Goal: Task Accomplishment & Management: Manage account settings

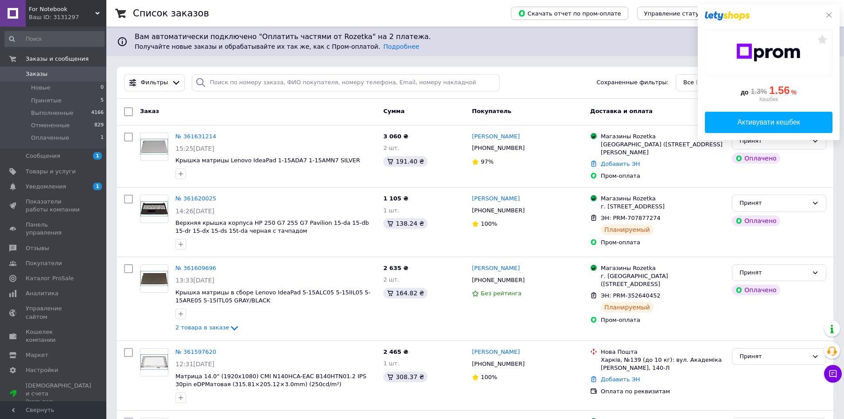
drag, startPoint x: 828, startPoint y: 14, endPoint x: 849, endPoint y: 78, distance: 66.6
click at [828, 14] on icon at bounding box center [828, 14] width 5 height 5
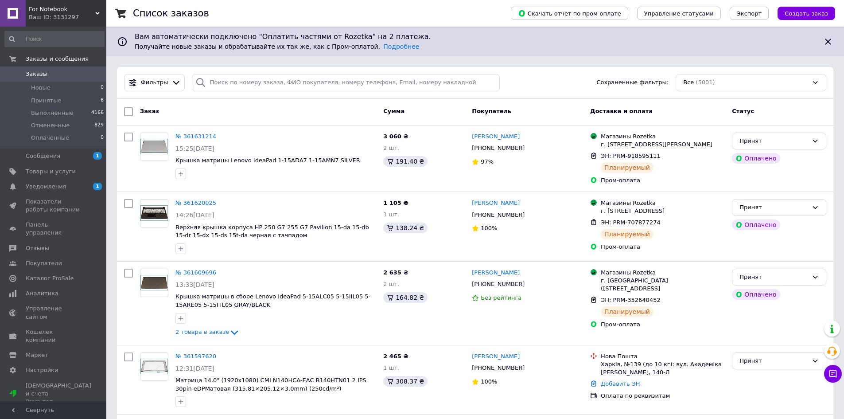
click at [444, 16] on div "Список заказов" at bounding box center [313, 13] width 360 height 27
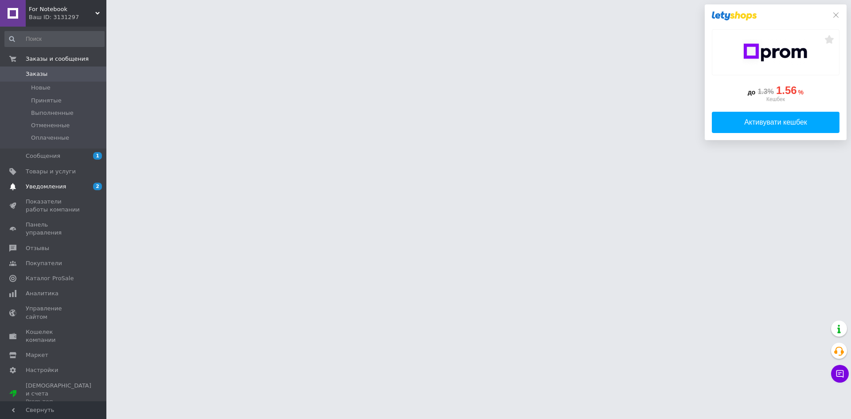
click at [56, 188] on span "Уведомления" at bounding box center [46, 187] width 40 height 8
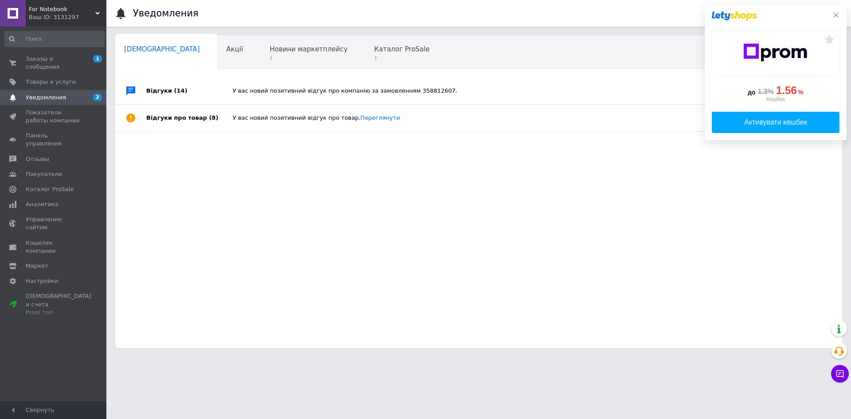
click at [835, 17] on icon at bounding box center [835, 15] width 7 height 7
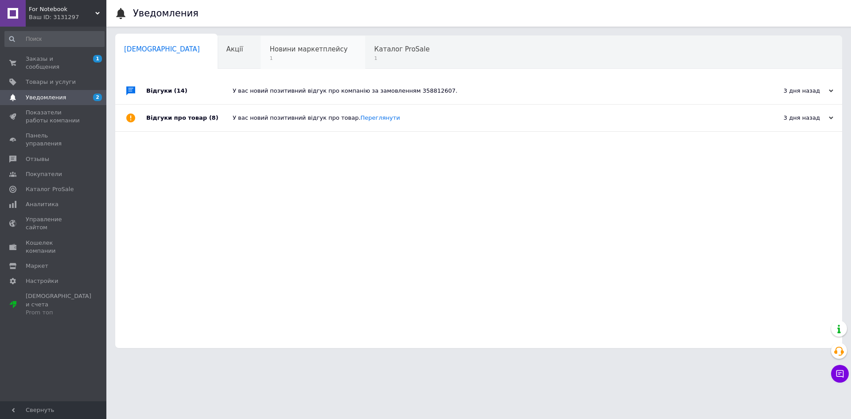
click at [269, 62] on span "1" at bounding box center [308, 58] width 78 height 7
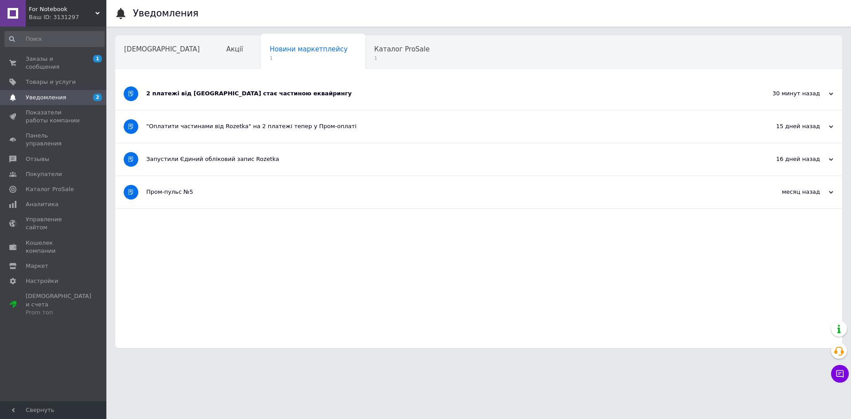
click at [236, 96] on div "2 платежі від [GEOGRAPHIC_DATA] стає частиною еквайрингу" at bounding box center [445, 94] width 598 height 8
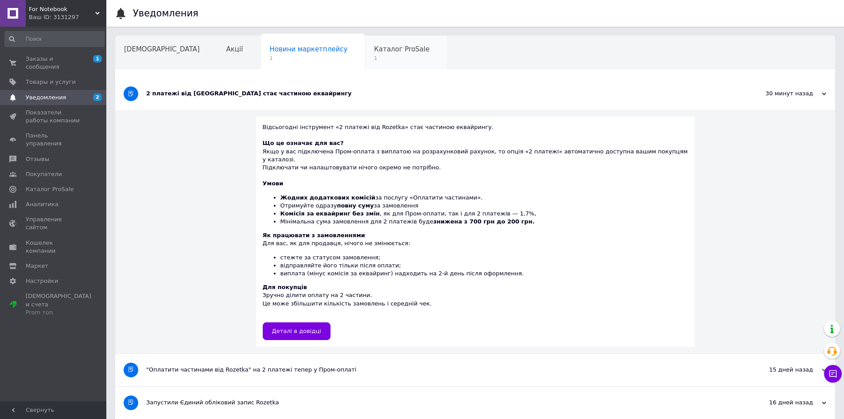
click at [365, 55] on div "Каталог ProSale 1" at bounding box center [406, 53] width 82 height 34
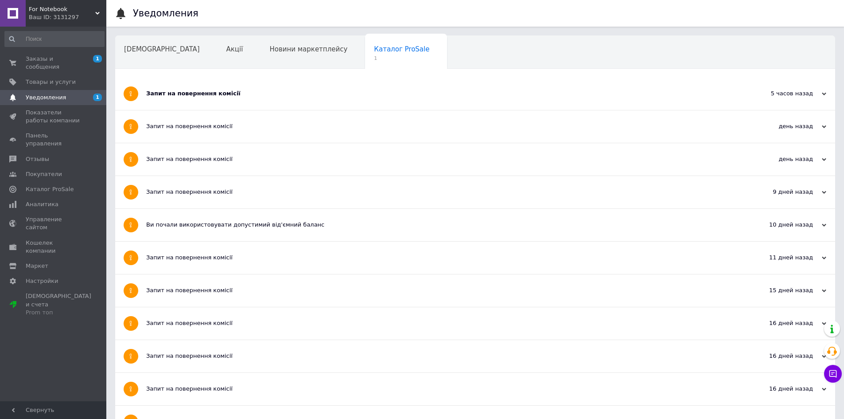
click at [199, 91] on div "Запит на повернення комісії" at bounding box center [442, 94] width 592 height 8
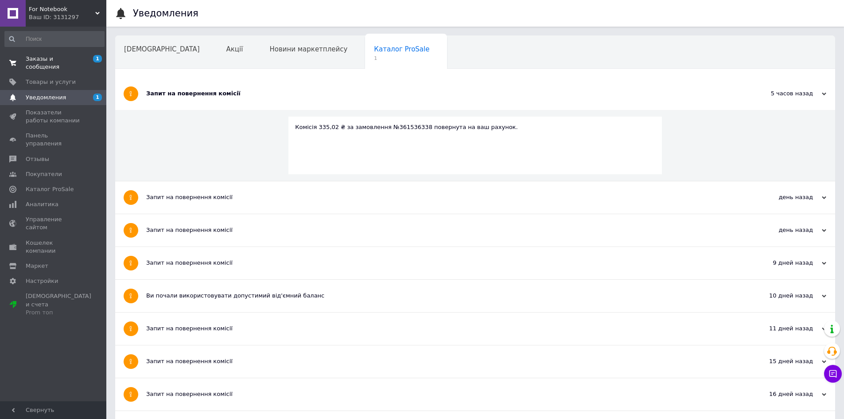
click at [42, 58] on span "Заказы и сообщения" at bounding box center [54, 63] width 56 height 16
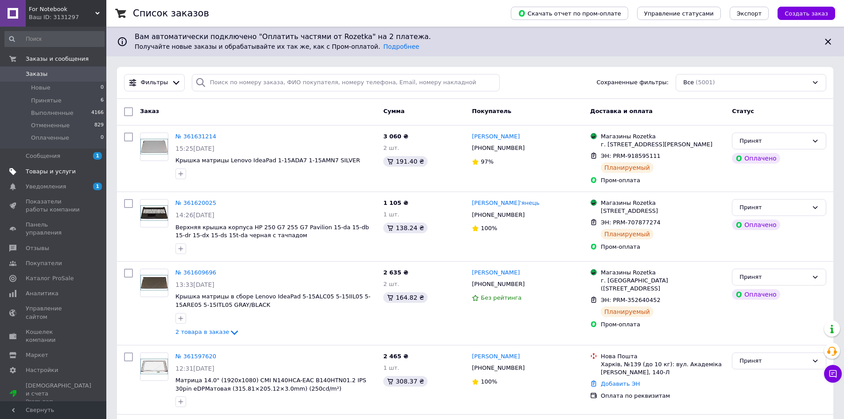
click at [53, 171] on span "Товары и услуги" at bounding box center [51, 171] width 50 height 8
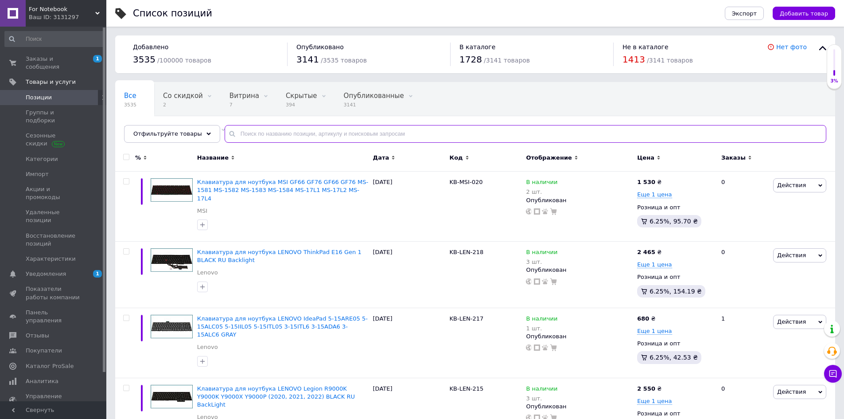
click at [285, 132] on input "text" at bounding box center [526, 134] width 602 height 18
paste input "LCD140069"
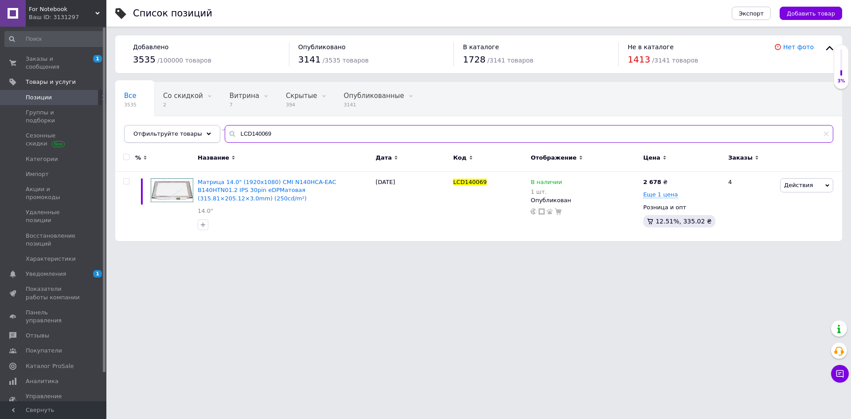
drag, startPoint x: 289, startPoint y: 134, endPoint x: 154, endPoint y: 129, distance: 135.2
click at [154, 129] on div "Отфильтруйте товары LCD140069" at bounding box center [478, 134] width 709 height 18
paste input "56053"
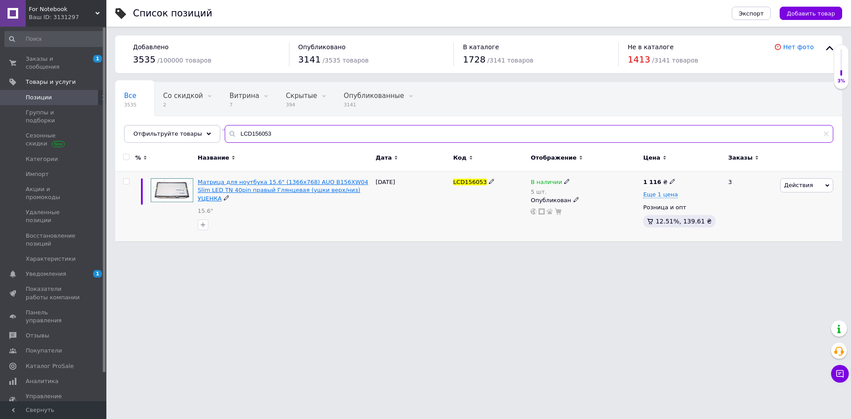
type input "LCD156053"
click at [265, 191] on span "Матрица для ноутбука 15.6" (1366x768) AUO B156XW04 Slim LED TN 40pin правый Гля…" at bounding box center [283, 190] width 171 height 23
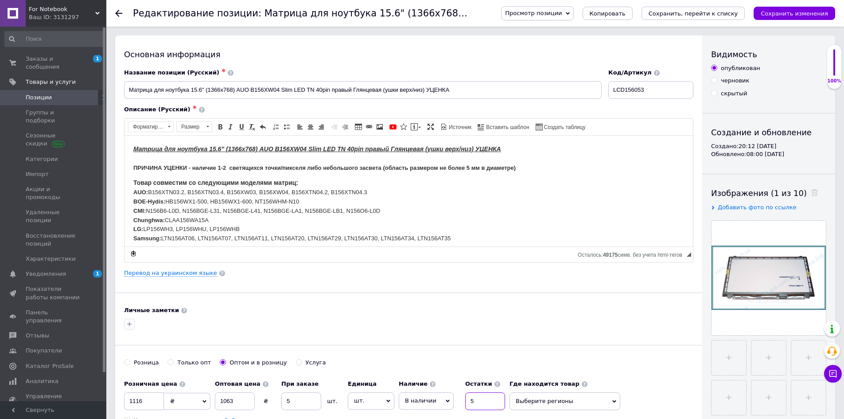
click at [453, 402] on div "Наличие В наличии Нет в наличии Под заказ Готово к отправке Остатки 5" at bounding box center [452, 392] width 106 height 35
type input "4"
click at [680, 16] on icon "Сохранить, перейти к списку" at bounding box center [694, 13] width 90 height 7
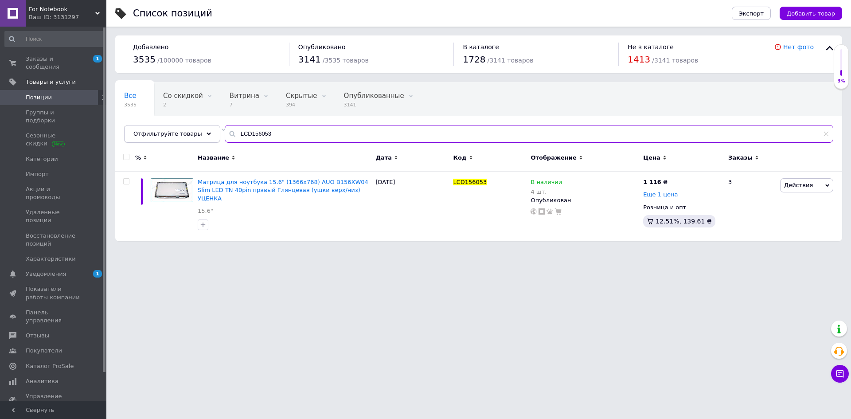
drag, startPoint x: 281, startPoint y: 137, endPoint x: 150, endPoint y: 127, distance: 132.0
click at [152, 128] on div "Отфильтруйте товары LCD156053" at bounding box center [478, 134] width 709 height 18
paste input "60020"
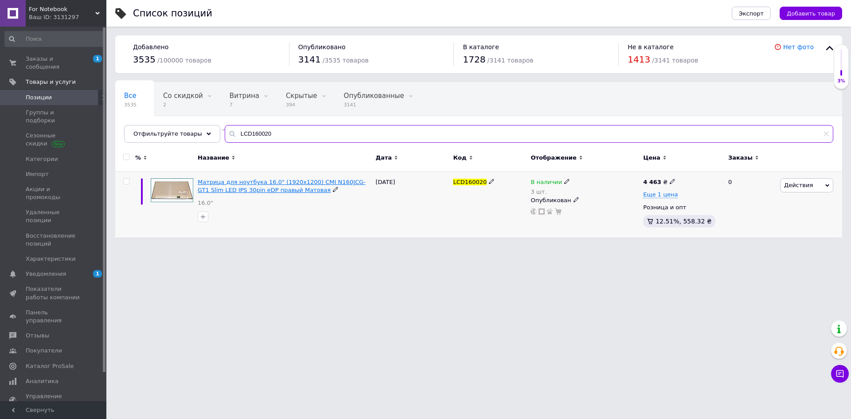
type input "LCD160020"
click at [276, 182] on span "Матрица для ноутбука 16.0" (1920x1200) CMI N160JCG-GT1 Slim LED IPS 30pin eDP п…" at bounding box center [282, 186] width 168 height 15
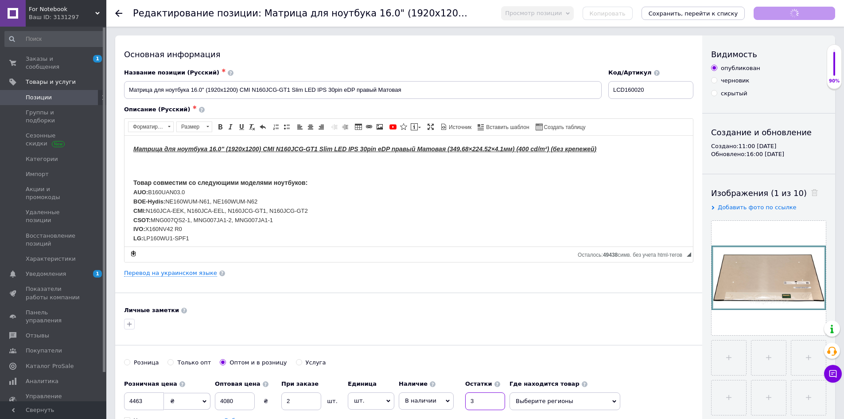
drag, startPoint x: 477, startPoint y: 402, endPoint x: 430, endPoint y: 403, distance: 47.0
click at [457, 402] on div "Наличие В наличии Нет в наличии Под заказ Готово к отправке Остатки 3" at bounding box center [452, 392] width 106 height 35
type input "2"
click at [684, 11] on icon "Сохранить, перейти к списку" at bounding box center [694, 13] width 90 height 7
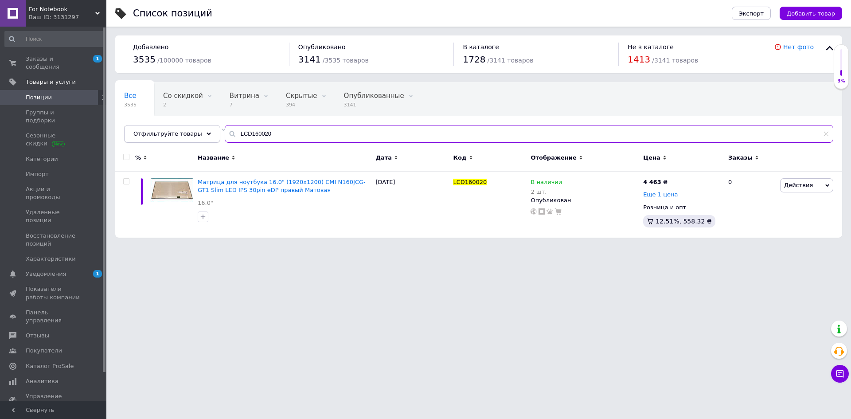
drag, startPoint x: 275, startPoint y: 136, endPoint x: 174, endPoint y: 132, distance: 101.1
click at [170, 129] on div "Отфильтруйте товары LCD160020" at bounding box center [478, 134] width 709 height 18
paste input "73048"
type input "LCD173048"
click at [256, 183] on span "Матрица для ноутбука 17.3" (1920x1080) CMI N173HCE-E3C Slim LED IPS 30pin eDP п…" at bounding box center [283, 186] width 170 height 15
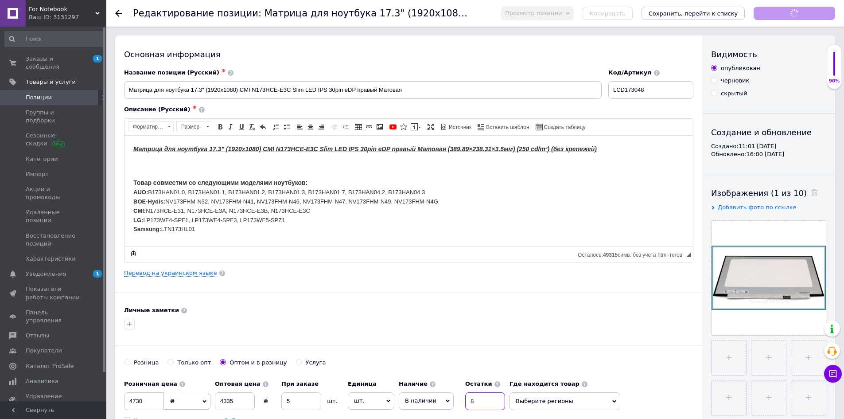
click at [454, 401] on div "Наличие В наличии Нет в наличии Под заказ Готово к отправке Остатки 8" at bounding box center [452, 392] width 106 height 35
type input "7"
click at [689, 15] on icon "Сохранить, перейти к списку" at bounding box center [694, 13] width 90 height 7
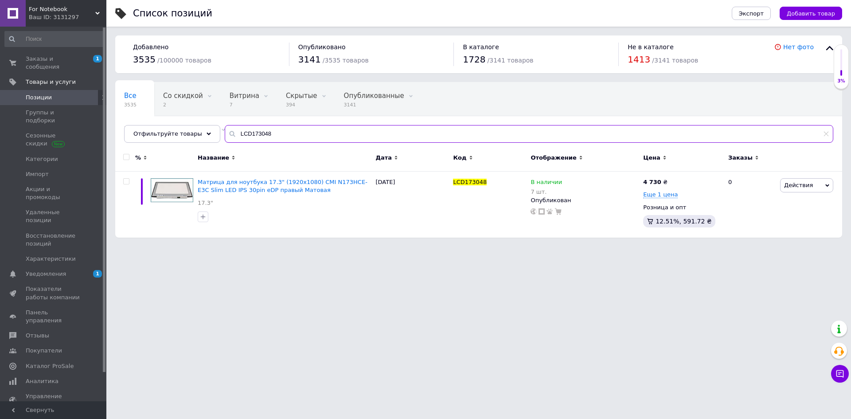
drag, startPoint x: 243, startPoint y: 132, endPoint x: 148, endPoint y: 122, distance: 95.8
click at [149, 122] on div "Все 3535 Со скидкой 2 Удалить Редактировать Витрина 7 Удалить Редактировать Скр…" at bounding box center [478, 112] width 727 height 61
paste input "COV-LEN-120"
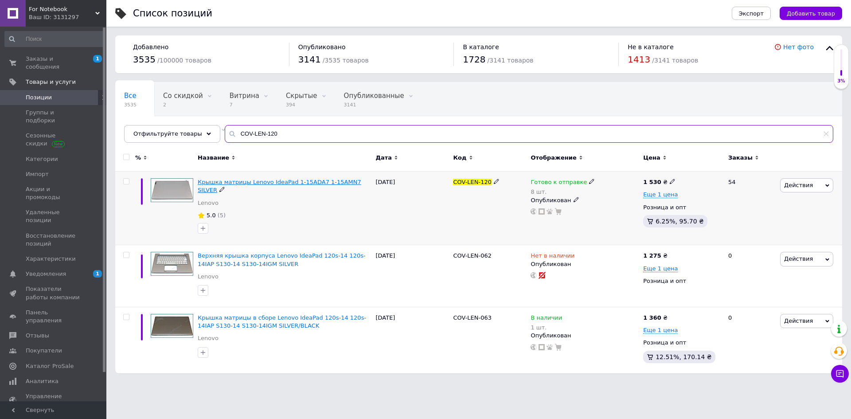
type input "COV-LEN-120"
click at [294, 184] on span "Крышка матрицы Lenovo IdeaPad 1-15ADA7 1-15AMN7 SILVER" at bounding box center [280, 186] width 164 height 15
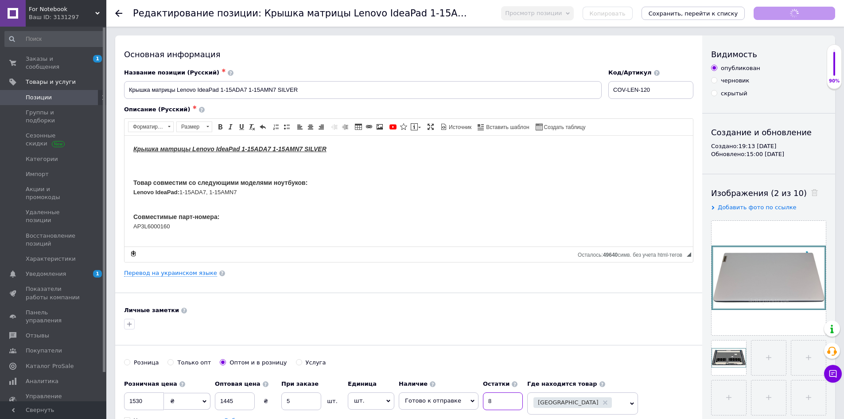
drag, startPoint x: 491, startPoint y: 400, endPoint x: 471, endPoint y: 402, distance: 20.0
click at [483, 402] on input "8" at bounding box center [503, 401] width 40 height 18
type input "10"
click at [687, 14] on icon "Сохранить, перейти к списку" at bounding box center [694, 13] width 90 height 7
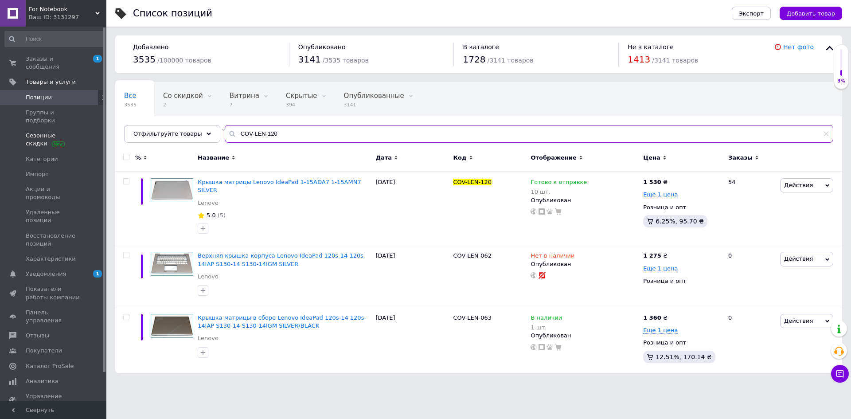
drag, startPoint x: 288, startPoint y: 133, endPoint x: 90, endPoint y: 131, distance: 198.1
click at [91, 131] on div "For Notebook Ваш ID: 3131297 Сайт For Notebook Кабинет покупателя Проверить сос…" at bounding box center [425, 191] width 851 height 382
paste input "2"
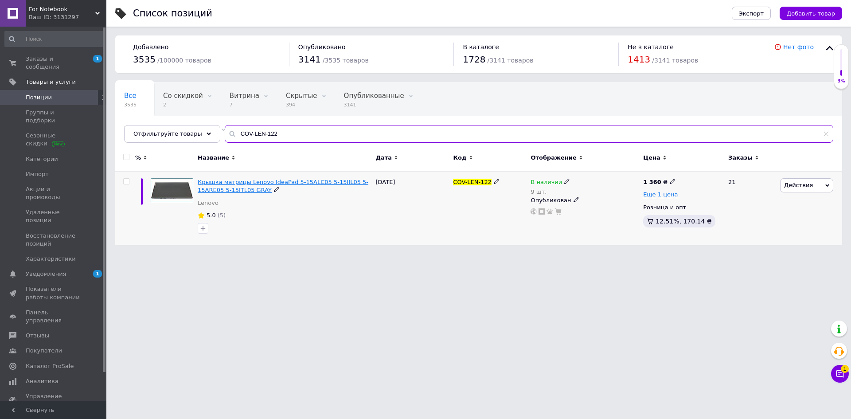
type input "COV-LEN-122"
click at [252, 180] on span "Крышка матрицы Lenovo IdeaPad 5-15ALC05 5-15IIL05 5-15ARE05 5-15ITL05 GRAY" at bounding box center [283, 186] width 171 height 15
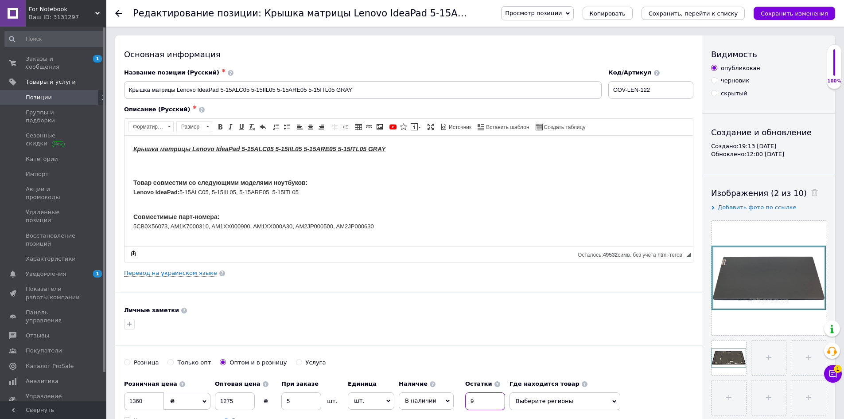
drag, startPoint x: 473, startPoint y: 399, endPoint x: 451, endPoint y: 400, distance: 21.7
click at [473, 399] on input "9" at bounding box center [485, 401] width 40 height 18
drag, startPoint x: 462, startPoint y: 403, endPoint x: 435, endPoint y: 398, distance: 27.0
click at [445, 401] on div "Наличие В наличии Нет в наличии Под заказ Готово к отправке Остатки 9" at bounding box center [452, 392] width 106 height 35
type input "8"
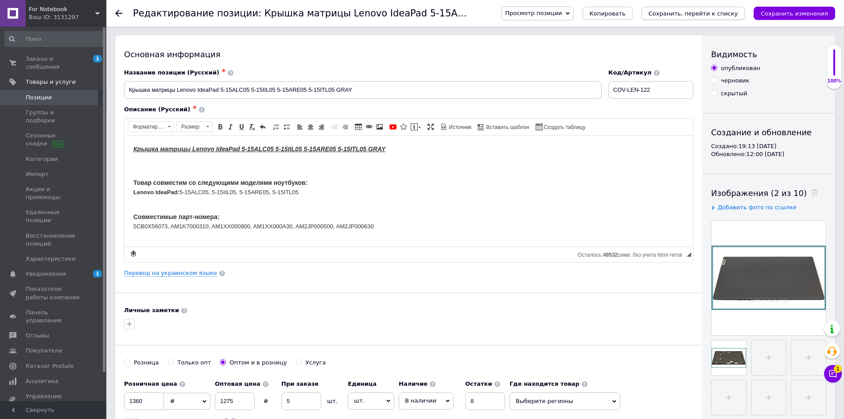
click at [693, 16] on icon "Сохранить, перейти к списку" at bounding box center [694, 13] width 90 height 7
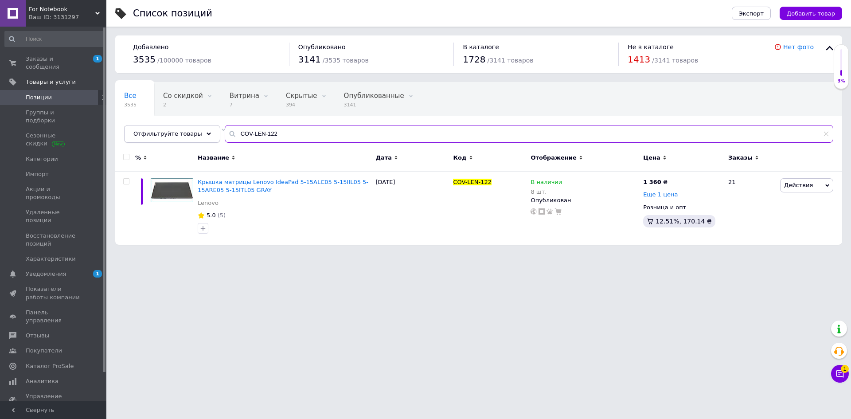
drag, startPoint x: 300, startPoint y: 136, endPoint x: 151, endPoint y: 126, distance: 149.2
click at [152, 127] on div "Отфильтруйте товары COV-LEN-122" at bounding box center [478, 134] width 709 height 18
paste input "09"
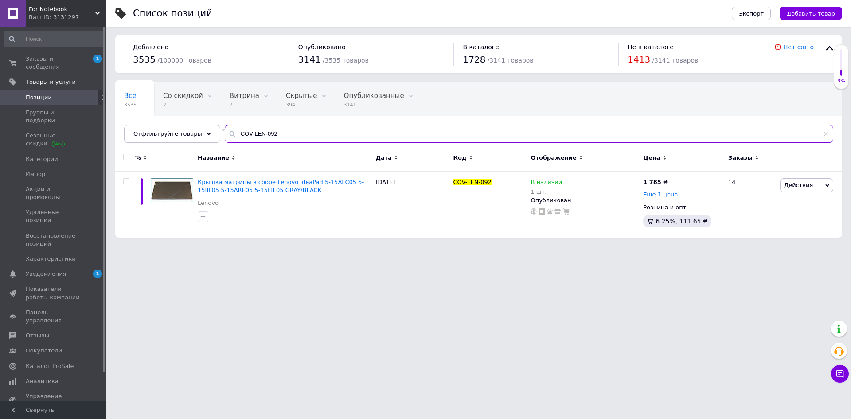
drag, startPoint x: 283, startPoint y: 127, endPoint x: 164, endPoint y: 128, distance: 118.8
click at [166, 129] on div "Отфильтруйте товары COV-LEN-092" at bounding box center [478, 134] width 709 height 18
paste input "BAT-DELL-081"
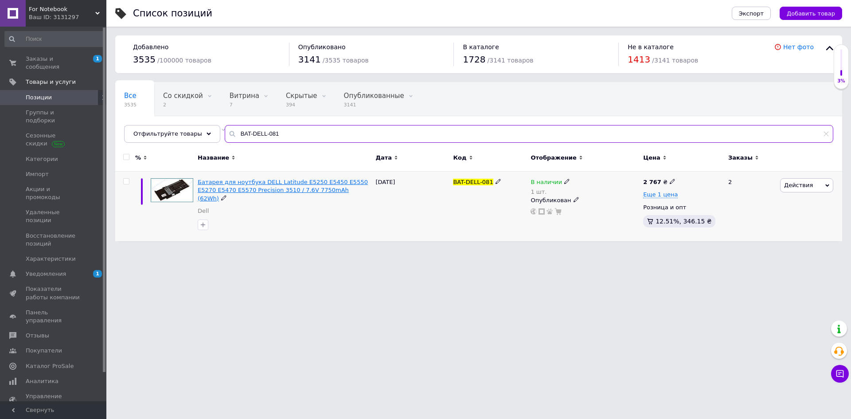
type input "BAT-DELL-081"
click at [269, 183] on span "Батарея для ноутбука DELL Latitude E5250 E5450 E5550 E5270 E5470 E5570 Precisio…" at bounding box center [283, 190] width 170 height 23
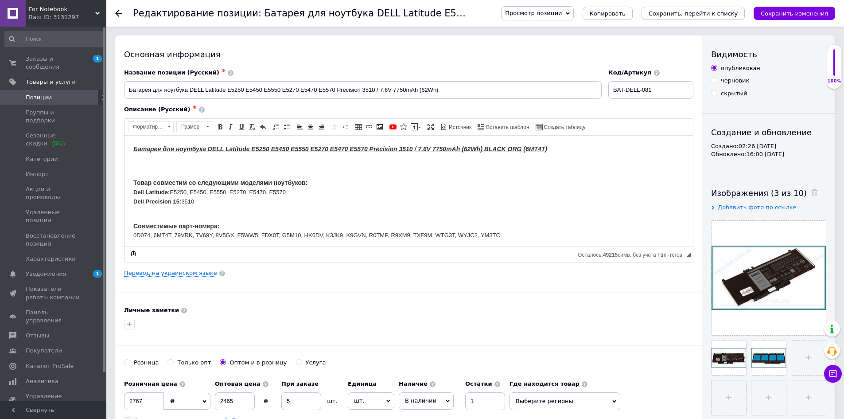
click at [435, 405] on span "В наличии" at bounding box center [426, 400] width 55 height 17
click at [439, 414] on li "Нет в наличии" at bounding box center [426, 419] width 54 height 12
drag, startPoint x: 460, startPoint y: 402, endPoint x: 448, endPoint y: 402, distance: 12.0
click at [450, 402] on div "Наличие Нет в наличии В наличии Под заказ Готово к отправке Остатки 1" at bounding box center [455, 392] width 112 height 35
type input "0"
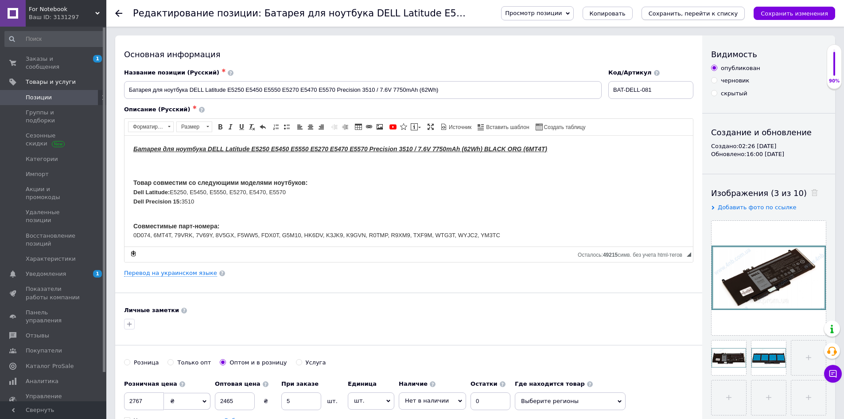
click at [709, 17] on button "Сохранить, перейти к списку" at bounding box center [694, 13] width 104 height 13
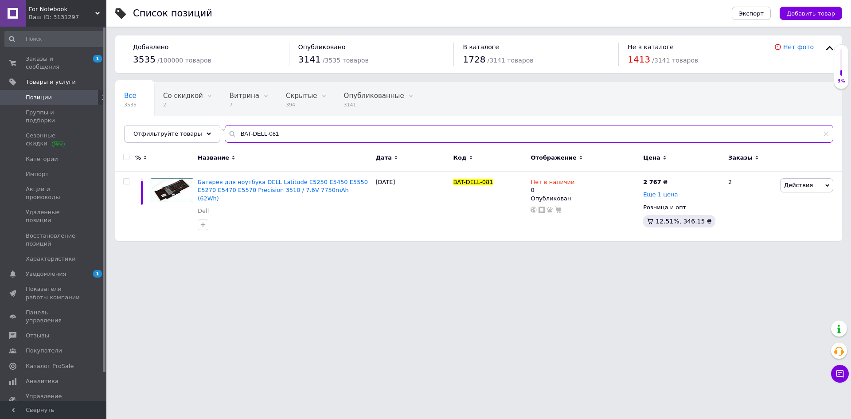
drag, startPoint x: 315, startPoint y: 136, endPoint x: 160, endPoint y: 130, distance: 154.7
click at [160, 130] on div "Отфильтруйте товары BAT-DELL-081" at bounding box center [478, 134] width 709 height 18
click at [280, 136] on input "BAT-DELL-081" at bounding box center [529, 134] width 608 height 18
drag, startPoint x: 265, startPoint y: 133, endPoint x: 144, endPoint y: 127, distance: 121.1
click at [144, 127] on div "Отфильтруйте товары BAT-DELL-081" at bounding box center [478, 134] width 709 height 18
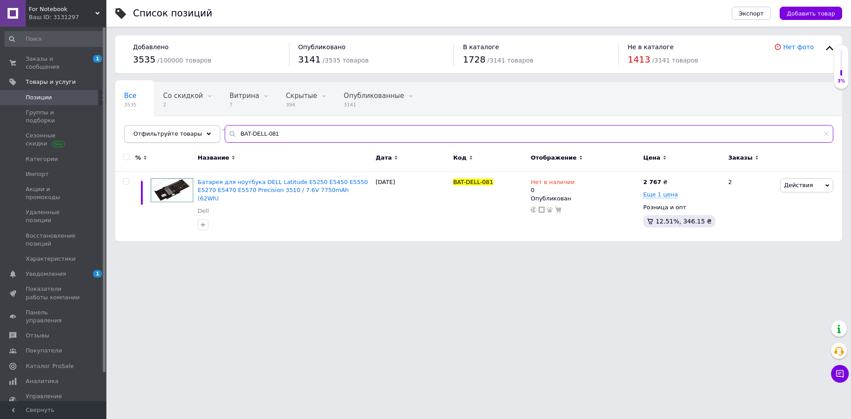
paste input "COV-HP-05"
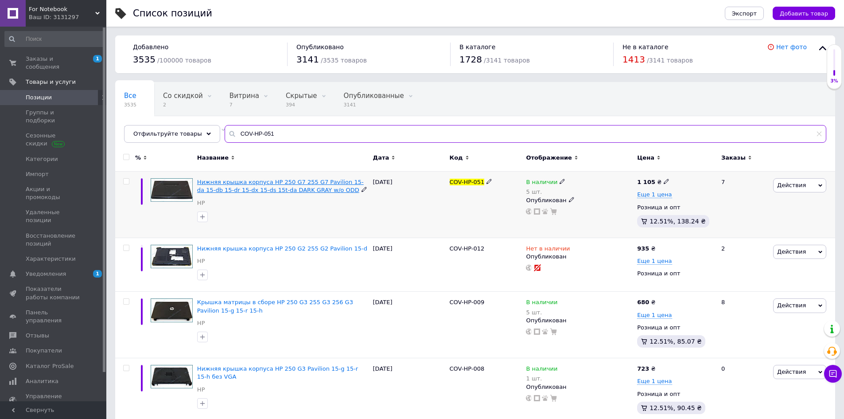
type input "COV-HP-051"
click at [263, 191] on span "Нижняя крышка корпуса HP 250 G7 255 G7 Pavilion 15-da 15-db 15-dr 15-dx 15-ds 1…" at bounding box center [280, 186] width 167 height 15
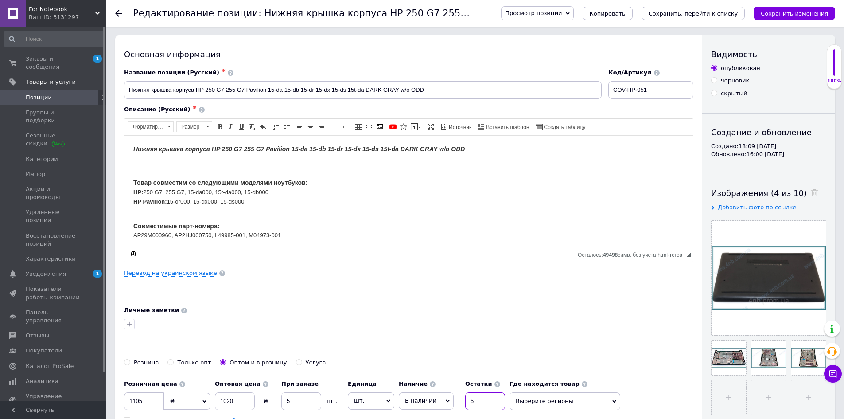
click at [447, 404] on div "Наличие В наличии Нет в наличии Под заказ Готово к отправке Остатки 5" at bounding box center [452, 392] width 106 height 35
type input "4"
click at [723, 13] on icon "Сохранить, перейти к списку" at bounding box center [694, 13] width 90 height 7
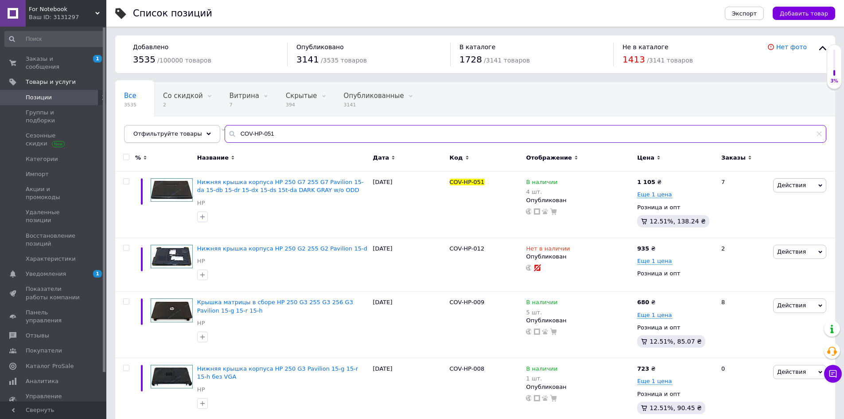
drag, startPoint x: 274, startPoint y: 134, endPoint x: 174, endPoint y: 127, distance: 100.4
click at [175, 127] on div "Отфильтруйте товары COV-HP-051" at bounding box center [475, 134] width 702 height 18
paste input "LEN-085"
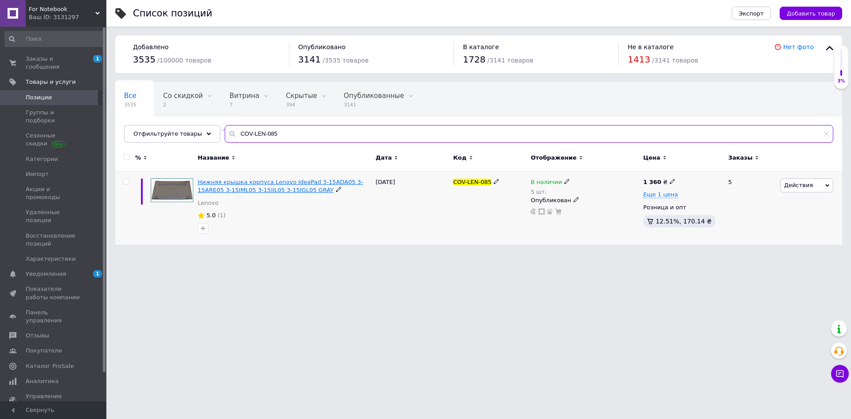
type input "COV-LEN-085"
click at [283, 185] on span "Нижняя крышка корпуса Lenovo IdeaPad 3-15ADA05 3-15ARE05 3-15IML05 3-15IIL05 3-…" at bounding box center [280, 186] width 165 height 15
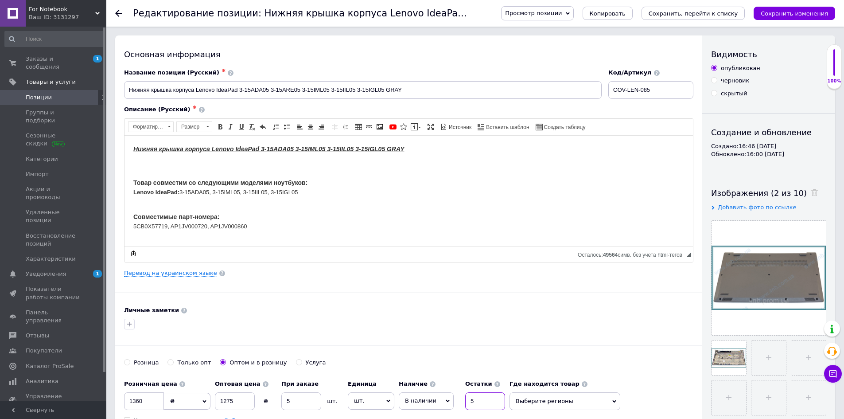
drag, startPoint x: 480, startPoint y: 398, endPoint x: 453, endPoint y: 402, distance: 27.3
click at [468, 401] on input "5" at bounding box center [485, 401] width 40 height 18
type input "4"
click at [688, 15] on icon "Сохранить, перейти к списку" at bounding box center [694, 13] width 90 height 7
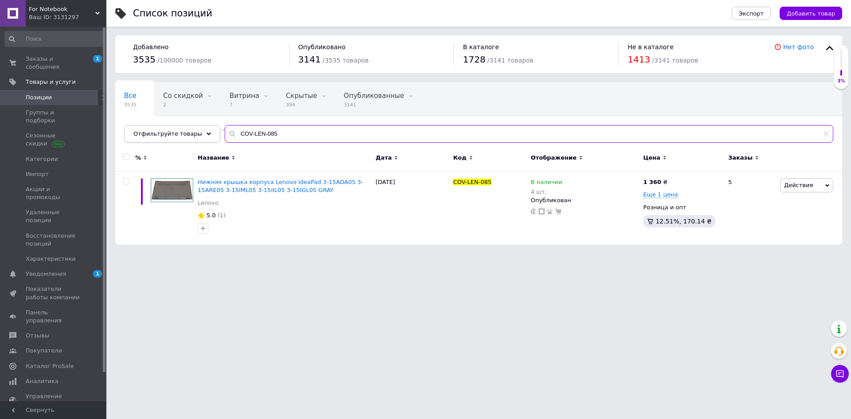
drag, startPoint x: 199, startPoint y: 131, endPoint x: 150, endPoint y: 128, distance: 48.8
click at [151, 128] on div "Отфильтруйте товары COV-LEN-085" at bounding box center [478, 134] width 709 height 18
paste input "DCJ-ACER-038"
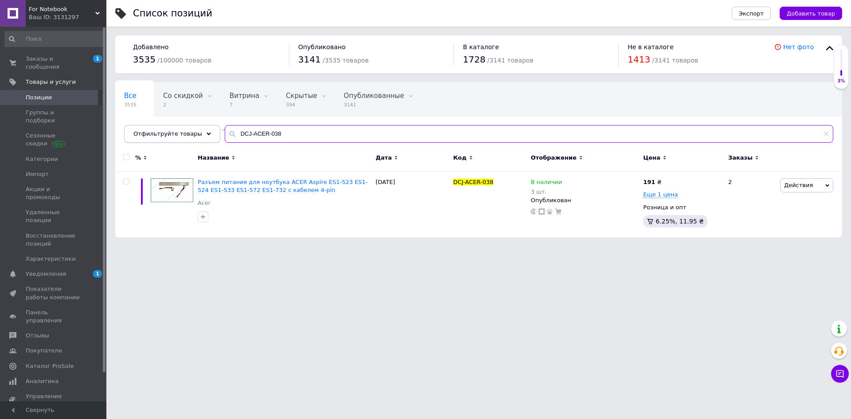
drag, startPoint x: 317, startPoint y: 133, endPoint x: 131, endPoint y: 132, distance: 186.5
click at [131, 132] on div "Отфильтруйте товары DCJ-ACER-038" at bounding box center [478, 134] width 709 height 18
paste input "HP-051"
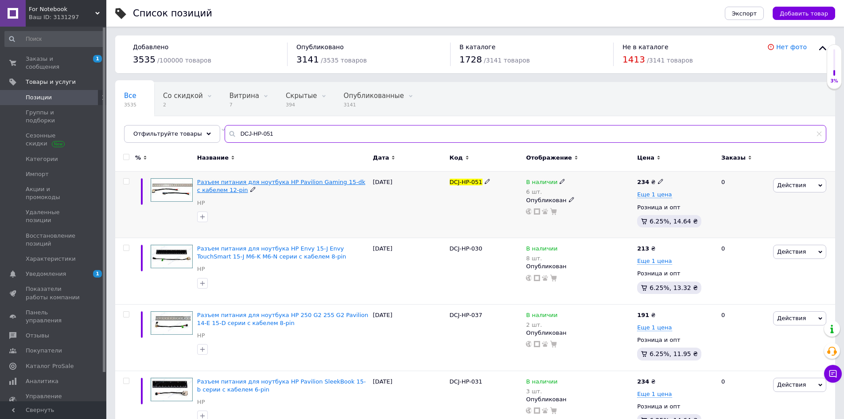
type input "DCJ-HP-051"
click at [285, 181] on span "Разъем питания для ноутбука HP Pavilion Gaming 15-dk с кабелем 12-pin" at bounding box center [281, 186] width 168 height 15
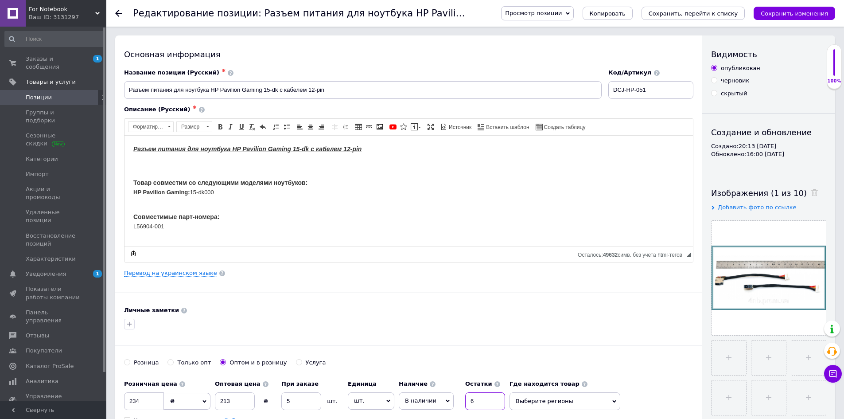
drag, startPoint x: 488, startPoint y: 399, endPoint x: 444, endPoint y: 402, distance: 44.0
click at [451, 401] on div "Наличие В наличии Нет в наличии Под заказ Готово к отправке Остатки 6" at bounding box center [452, 392] width 106 height 35
type input "5"
click at [682, 13] on icon "Сохранить, перейти к списку" at bounding box center [694, 13] width 90 height 7
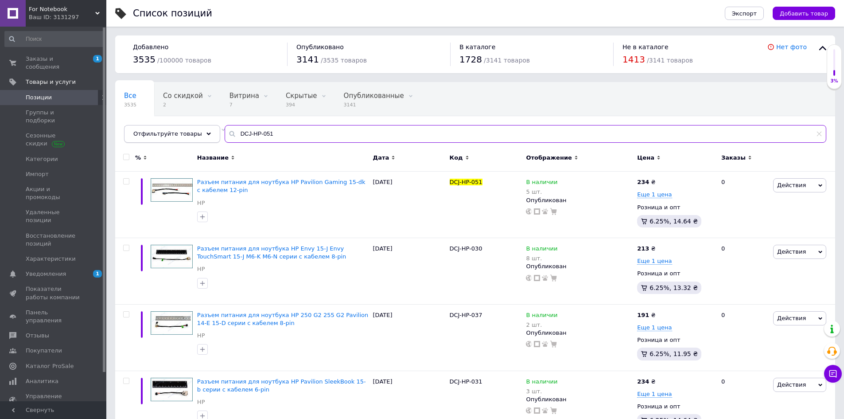
drag, startPoint x: 302, startPoint y: 139, endPoint x: 139, endPoint y: 130, distance: 163.7
click at [139, 130] on div "Отфильтруйте товары DCJ-HP-051" at bounding box center [475, 134] width 702 height 18
paste input "KB-DELL-160"
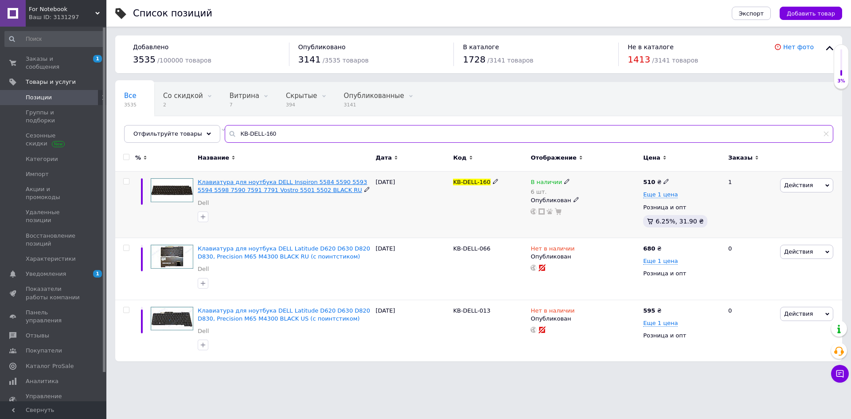
type input "KB-DELL-160"
click at [288, 184] on span "Клавиатура для ноутбука DELL Inspiron 5584 5590 5593 5594 5598 7590 7591 7791 V…" at bounding box center [282, 186] width 169 height 15
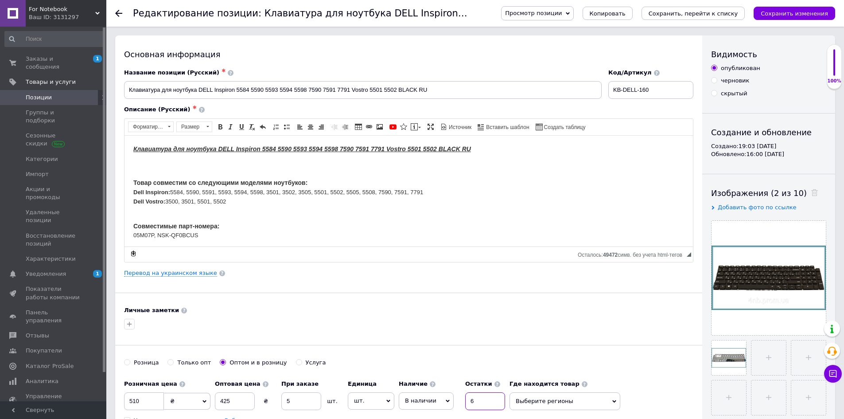
drag, startPoint x: 477, startPoint y: 404, endPoint x: 441, endPoint y: 408, distance: 36.5
click at [467, 406] on input "6" at bounding box center [485, 401] width 40 height 18
type input "5"
click at [685, 10] on icon "Сохранить, перейти к списку" at bounding box center [694, 13] width 90 height 7
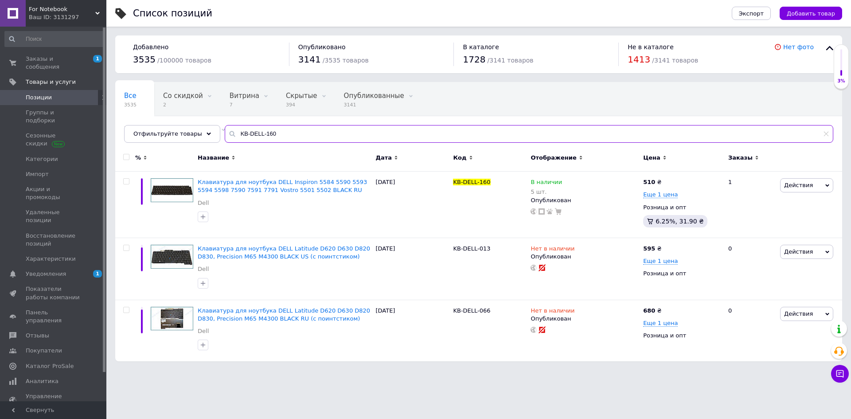
drag, startPoint x: 292, startPoint y: 134, endPoint x: 183, endPoint y: 144, distance: 109.4
click at [183, 143] on div "Все 3535 Со скидкой 2 Удалить Редактировать Витрина 7 Удалить Редактировать Скр…" at bounding box center [478, 112] width 727 height 61
paste input "034"
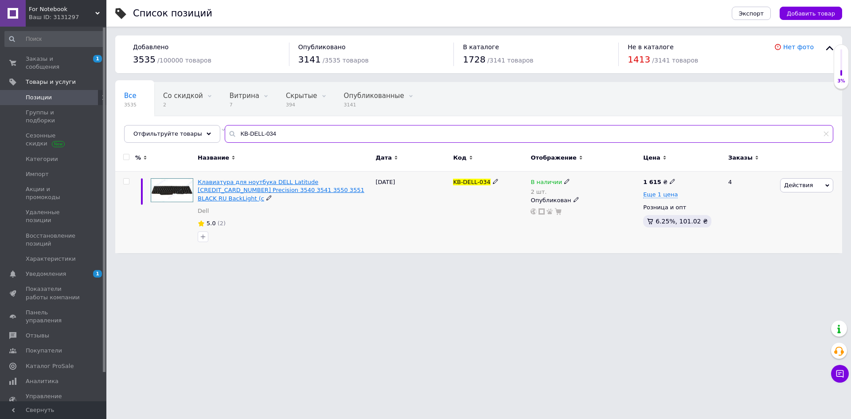
type input "KB-DELL-034"
click at [296, 187] on span "Клавиатура для ноутбука DELL Latitude [CREDIT_CARD_NUMBER] Precision 3540 3541 …" at bounding box center [281, 190] width 167 height 23
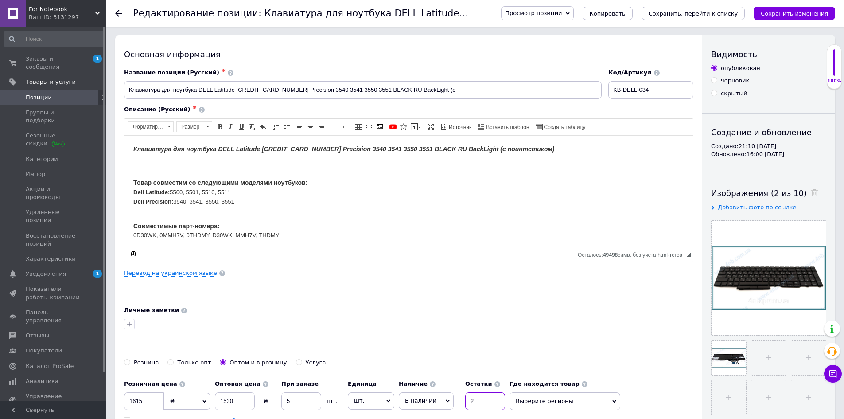
drag, startPoint x: 465, startPoint y: 404, endPoint x: 437, endPoint y: 407, distance: 27.6
click at [451, 405] on div "Наличие В наличии Нет в наличии Под заказ Готово к отправке Остатки 2" at bounding box center [452, 392] width 106 height 35
type input "1"
click at [713, 12] on icon "Сохранить, перейти к списку" at bounding box center [694, 13] width 90 height 7
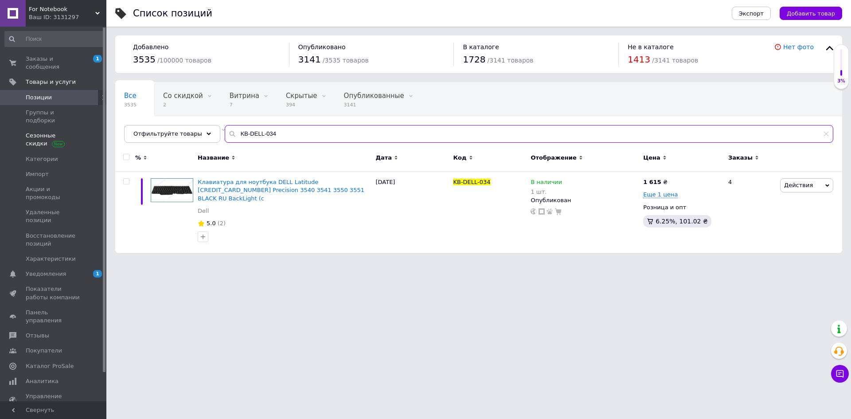
drag, startPoint x: 309, startPoint y: 136, endPoint x: 96, endPoint y: 122, distance: 213.6
click at [96, 122] on div "For Notebook Ваш ID: 3131297 Сайт For Notebook Кабинет покупателя Проверить сос…" at bounding box center [425, 131] width 851 height 262
paste input "HP-257"
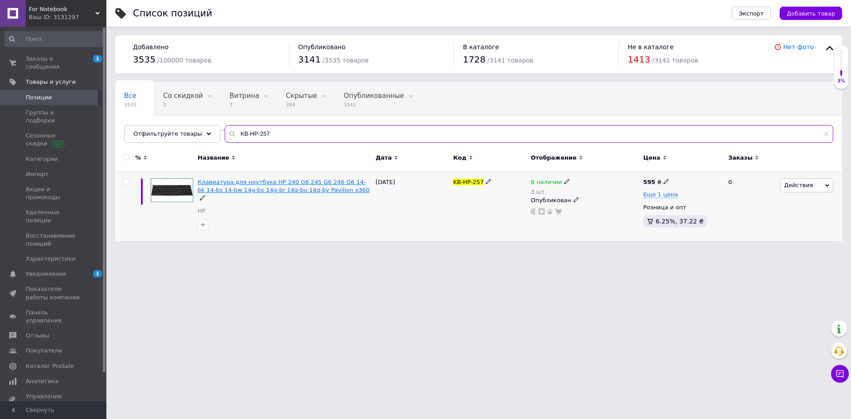
type input "KB-HP-257"
click at [254, 183] on span "Клавиатура для ноутбука HP 240 G6 245 G6 246 G6 14-bk 14-bs 14-bw 14g-bx 14g-br…" at bounding box center [284, 186] width 172 height 15
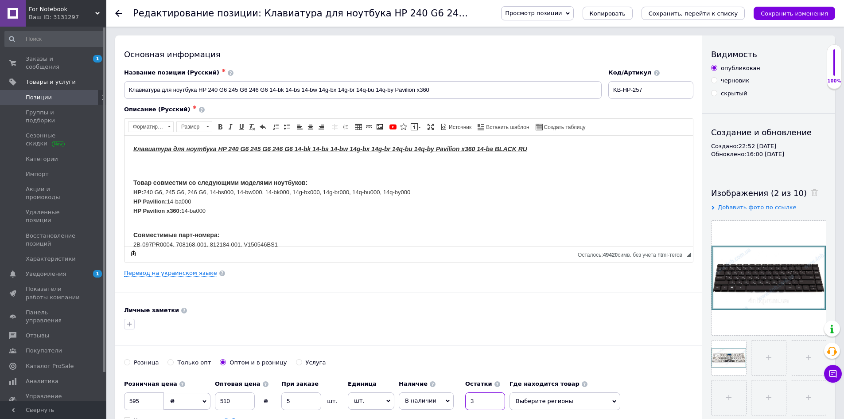
click at [452, 401] on div "Наличие В наличии Нет в наличии Под заказ Готово к отправке Остатки 3" at bounding box center [452, 392] width 106 height 35
type input "2"
click at [709, 14] on icon "Сохранить, перейти к списку" at bounding box center [694, 13] width 90 height 7
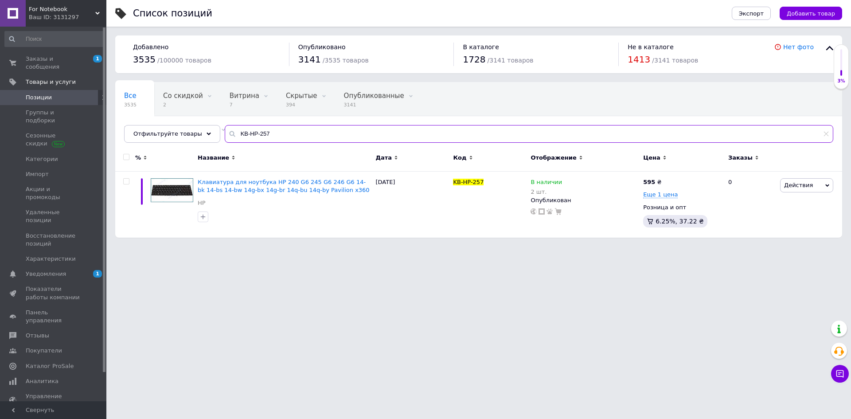
drag, startPoint x: 176, startPoint y: 132, endPoint x: 121, endPoint y: 128, distance: 55.1
click at [121, 128] on div "Все 3535 Со скидкой 2 Удалить Редактировать Витрина 7 Удалить Редактировать Скр…" at bounding box center [478, 112] width 727 height 61
paste input "99"
type input "KB-HP-299"
click at [256, 183] on span "Клавиатура для ноутбука HP ProBook 440 G8 445 G8 440 G9 445 G9 BLACK RU BackLig…" at bounding box center [284, 186] width 172 height 15
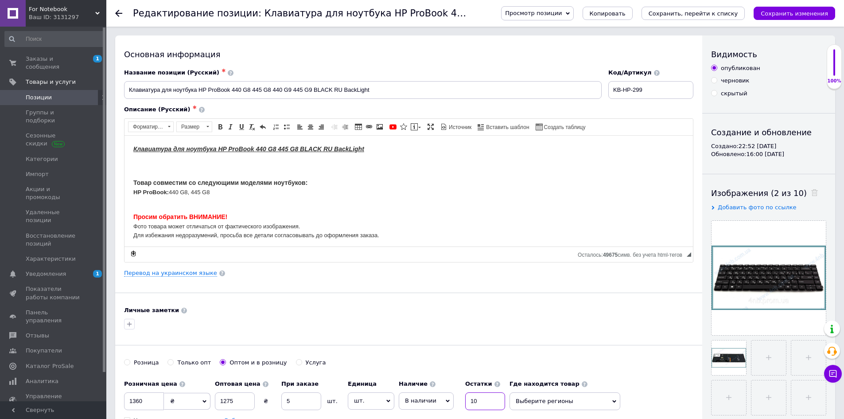
drag, startPoint x: 480, startPoint y: 399, endPoint x: 444, endPoint y: 400, distance: 35.5
click at [460, 400] on div "Наличие В наличии Нет в наличии Под заказ Готово к отправке Остатки 10" at bounding box center [452, 392] width 106 height 35
type input "9"
click at [698, 16] on icon "Сохранить, перейти к списку" at bounding box center [694, 13] width 90 height 7
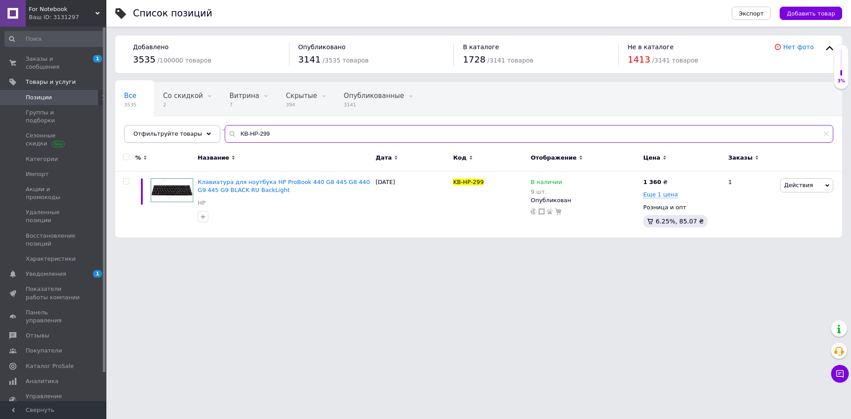
drag, startPoint x: 227, startPoint y: 131, endPoint x: 150, endPoint y: 132, distance: 76.7
click at [152, 132] on div "Отфильтруйте товары KB-HP-299" at bounding box center [478, 134] width 709 height 18
paste input "302"
type input "KB-HP-302"
click at [296, 181] on span "Клавиатура для ноутбука HP ProBook 450 G6 455 G6 450 G7 455 G7 BLACK RU BackLig…" at bounding box center [284, 186] width 172 height 15
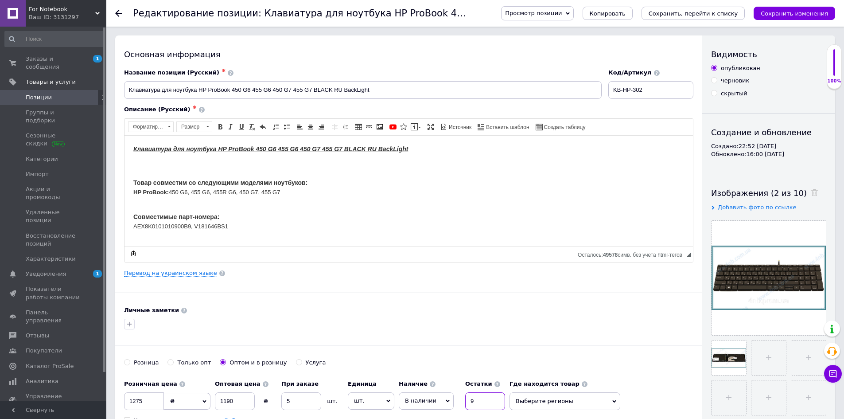
drag, startPoint x: 481, startPoint y: 399, endPoint x: 437, endPoint y: 403, distance: 44.5
click at [450, 401] on div "Наличие В наличии Нет в наличии Под заказ Готово к отправке Остатки 9" at bounding box center [452, 392] width 106 height 35
type input "8"
click at [725, 14] on icon "Сохранить, перейти к списку" at bounding box center [694, 13] width 90 height 7
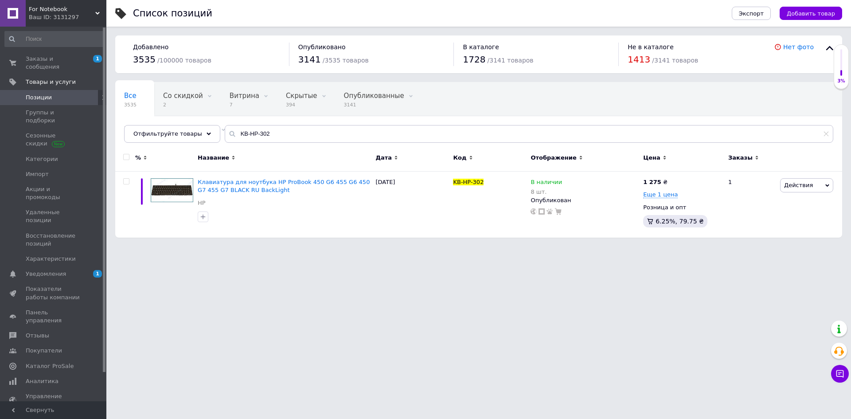
drag, startPoint x: 271, startPoint y: 123, endPoint x: 251, endPoint y: 135, distance: 23.6
click at [251, 134] on div "Все 3535 Со скидкой 2 Удалить Редактировать Витрина 7 Удалить Редактировать Скр…" at bounding box center [478, 112] width 727 height 61
drag, startPoint x: 273, startPoint y: 134, endPoint x: 117, endPoint y: 127, distance: 155.2
click at [117, 127] on div "Все 3535 Со скидкой 2 Удалить Редактировать Витрина 7 Удалить Редактировать Скр…" at bounding box center [478, 112] width 727 height 61
paste input "9"
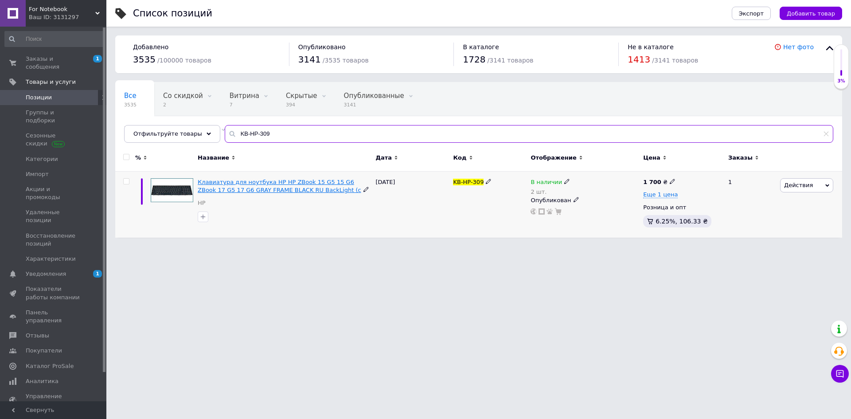
type input "KB-HP-309"
click at [297, 183] on span "Клавиатура для ноутбука HP HP ZBook 15 G5 15 G6 ZBook 17 G5 17 G6 GRAY FRAME BL…" at bounding box center [280, 186] width 164 height 15
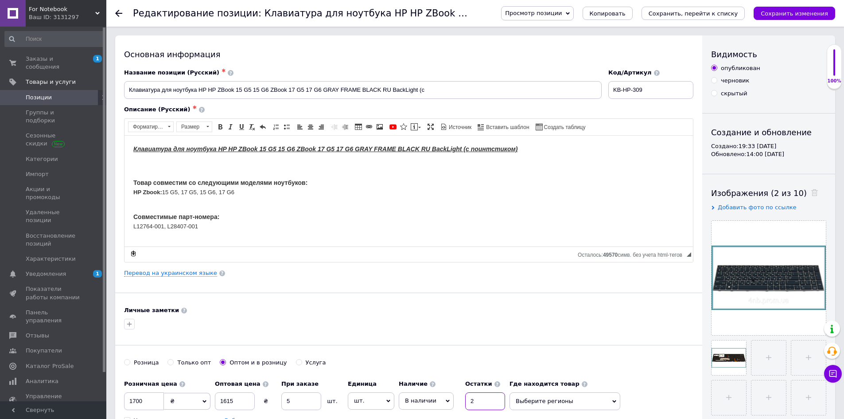
drag, startPoint x: 484, startPoint y: 400, endPoint x: 440, endPoint y: 401, distance: 44.3
click at [449, 402] on div "Наличие В наличии Нет в наличии Под заказ Готово к отправке Остатки 2" at bounding box center [452, 392] width 106 height 35
type input "1"
click at [700, 12] on icon "Сохранить, перейти к списку" at bounding box center [694, 13] width 90 height 7
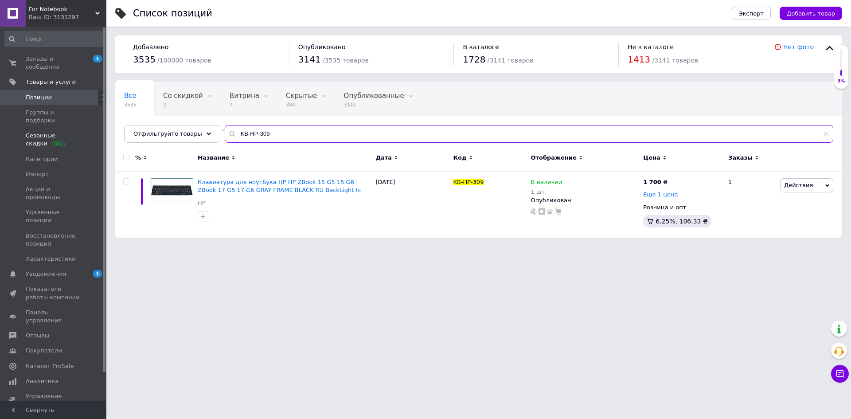
drag, startPoint x: 295, startPoint y: 136, endPoint x: 106, endPoint y: 122, distance: 189.7
click at [106, 122] on div "Список позиций Экспорт Добавить товар Добавлено 3535 / 100000 товаров Опубликов…" at bounding box center [478, 123] width 744 height 246
paste input "LEN-118"
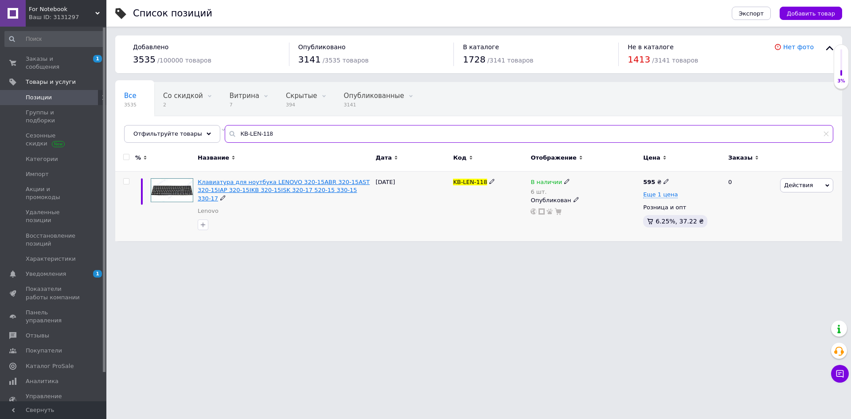
type input "KB-LEN-118"
click at [286, 190] on span "Клавиатура для ноутбука LENOVO 320-15ABR 320-15AST 320-15IAP 320-15IKB 320-15IS…" at bounding box center [284, 190] width 172 height 23
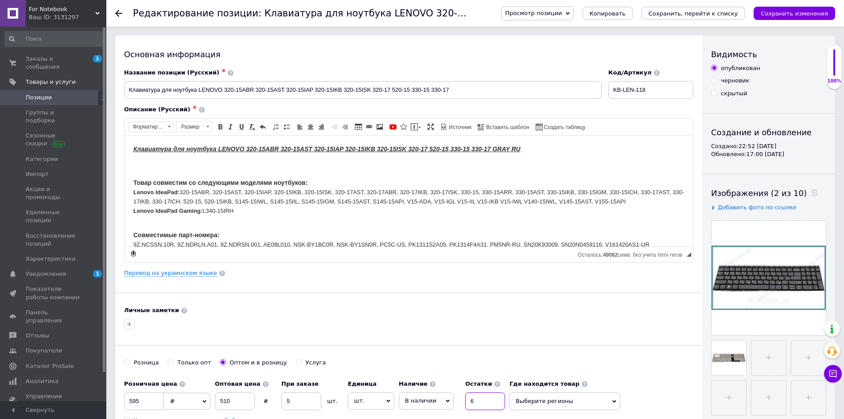
drag, startPoint x: 471, startPoint y: 403, endPoint x: 433, endPoint y: 405, distance: 38.1
click at [449, 404] on div "Наличие В наличии Нет в наличии Под заказ Готово к отправке Остатки 6" at bounding box center [452, 392] width 106 height 35
type input "5"
click at [697, 17] on button "Сохранить, перейти к списку" at bounding box center [694, 13] width 104 height 13
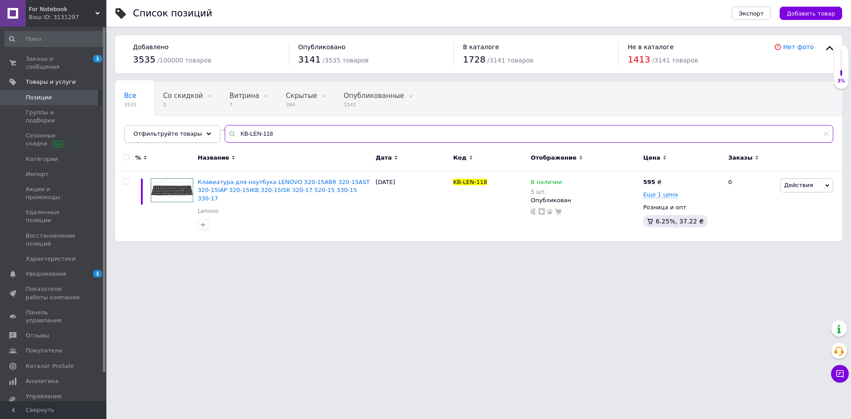
drag, startPoint x: 265, startPoint y: 133, endPoint x: 153, endPoint y: 136, distance: 111.7
click at [150, 128] on div "Отфильтруйте товары KB-LEN-118" at bounding box center [478, 134] width 709 height 18
paste input "83"
drag, startPoint x: 215, startPoint y: 132, endPoint x: 147, endPoint y: 128, distance: 68.4
click at [147, 128] on div "Отфильтруйте товары KB-LEN-183" at bounding box center [478, 134] width 709 height 18
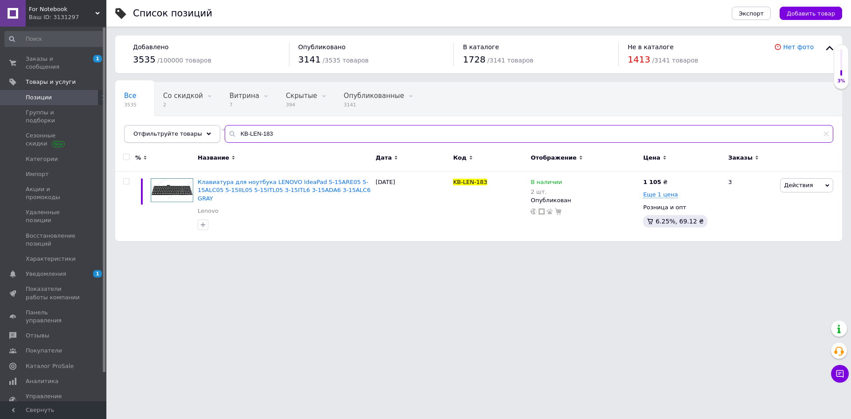
paste input "CDH-HP-025"
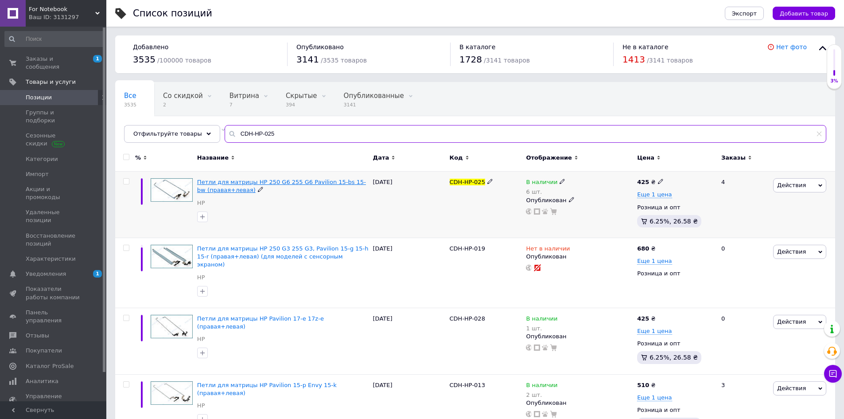
type input "CDH-HP-025"
click at [288, 183] on span "Петли для матрицы HP 250 G6 255 G6 Pavilion 15-bs 15-bw (правая+левая)" at bounding box center [281, 186] width 169 height 15
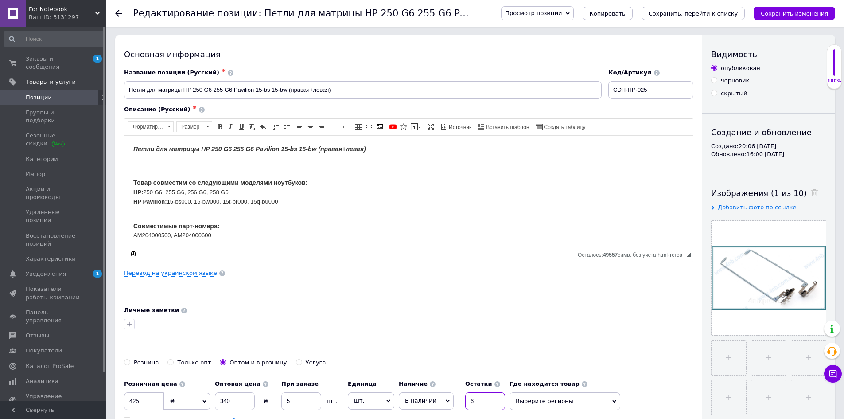
drag, startPoint x: 476, startPoint y: 400, endPoint x: 455, endPoint y: 403, distance: 21.9
click at [465, 401] on input "6" at bounding box center [485, 401] width 40 height 18
type input "4"
click at [683, 14] on icon "Сохранить, перейти к списку" at bounding box center [694, 13] width 90 height 7
